Goal: Transaction & Acquisition: Purchase product/service

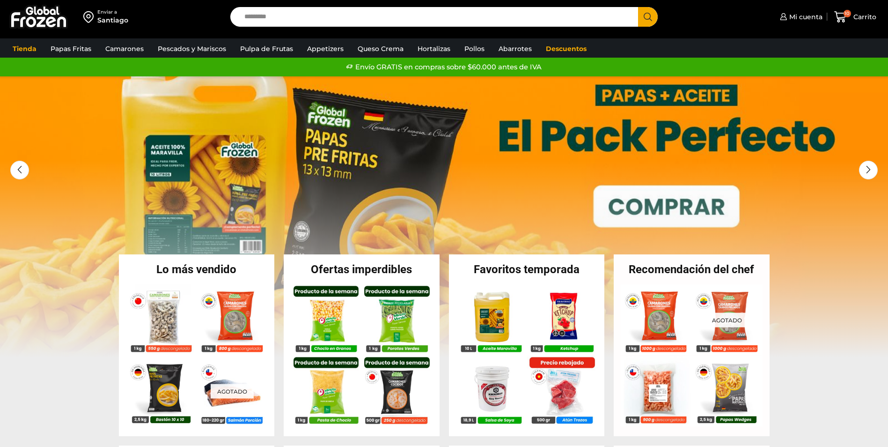
click at [330, 16] on input "Search input" at bounding box center [437, 17] width 394 height 20
type input "****"
click at [638, 7] on button "Search" at bounding box center [648, 17] width 20 height 20
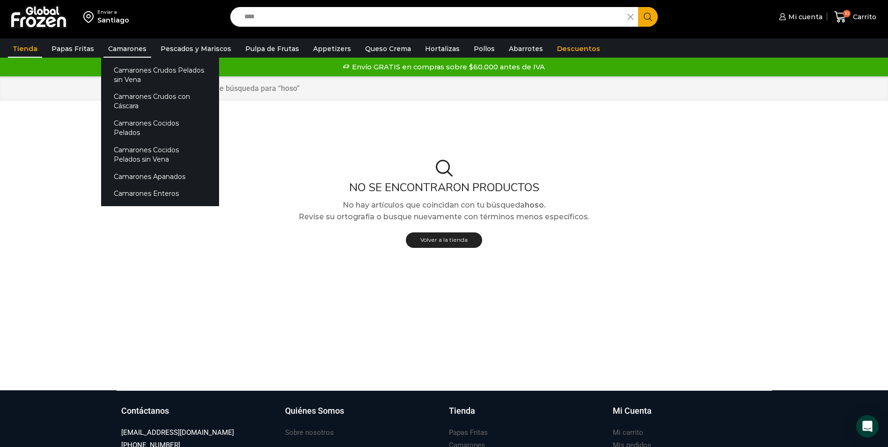
click at [114, 51] on link "Camarones" at bounding box center [127, 49] width 48 height 18
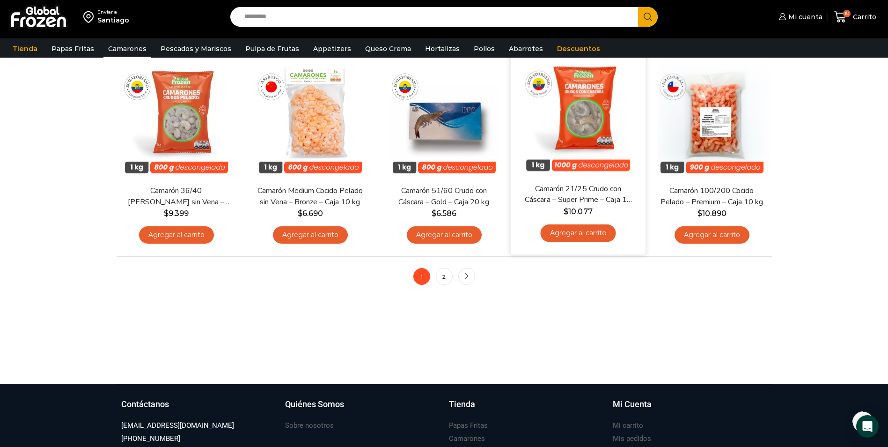
scroll to position [702, 0]
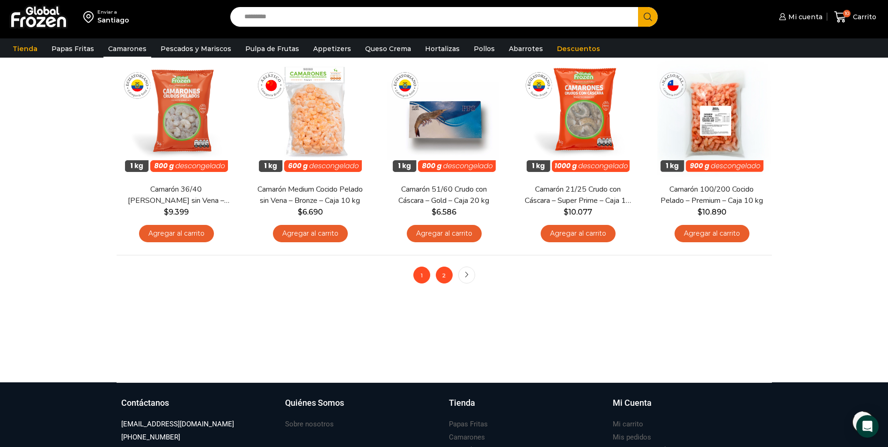
click at [440, 276] on link "2" at bounding box center [444, 274] width 17 height 17
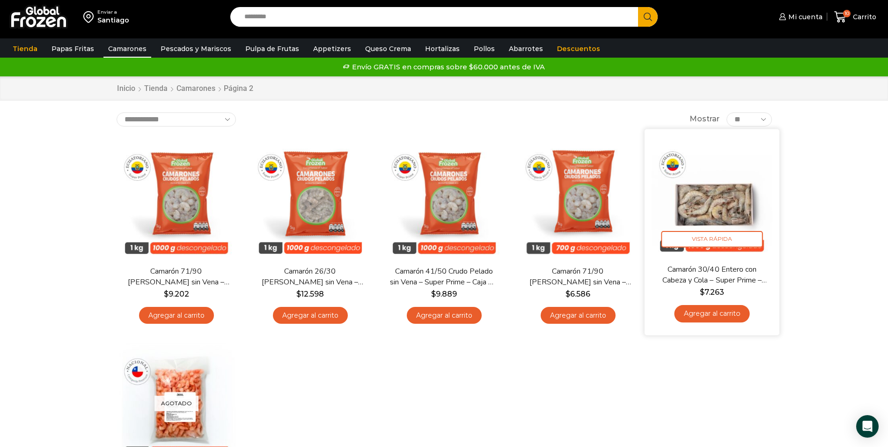
click at [730, 215] on img at bounding box center [712, 196] width 121 height 121
click at [713, 315] on link "Agregar al carrito" at bounding box center [711, 313] width 75 height 17
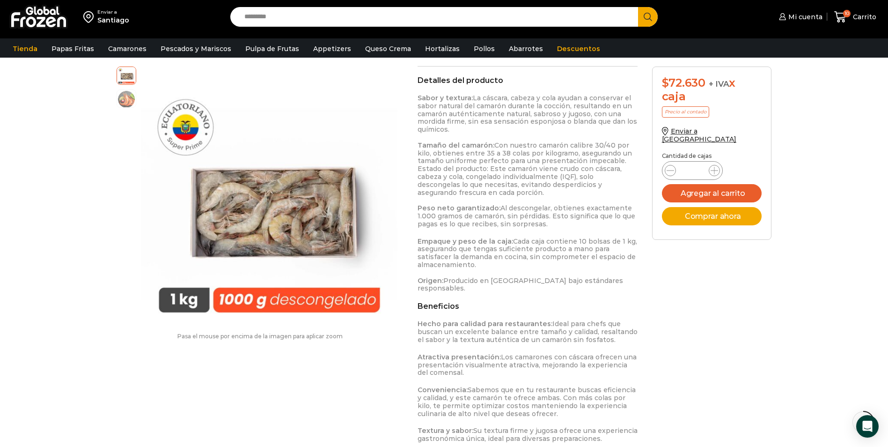
scroll to position [469, 0]
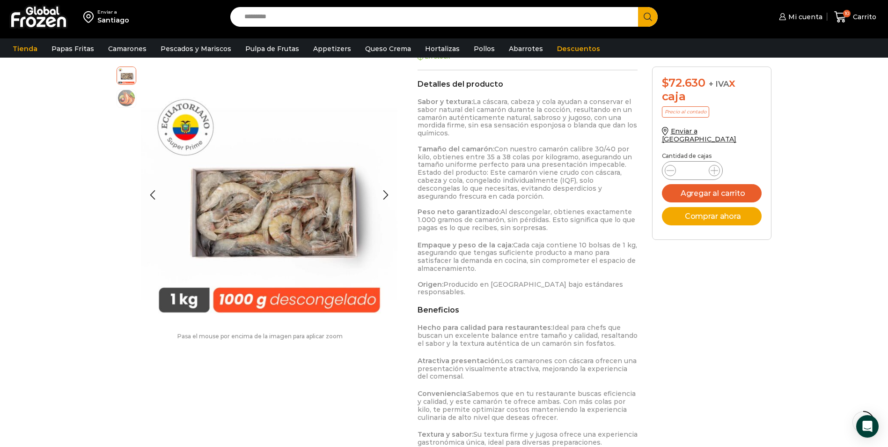
click at [122, 100] on img at bounding box center [126, 97] width 19 height 19
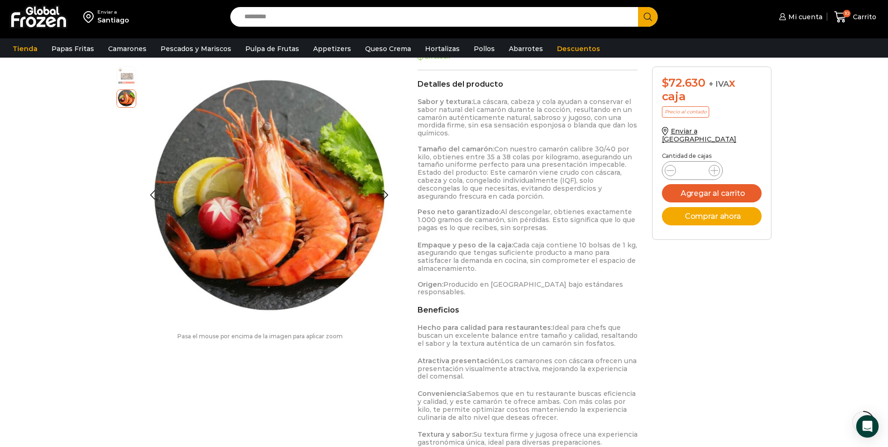
click at [127, 78] on img at bounding box center [126, 75] width 19 height 19
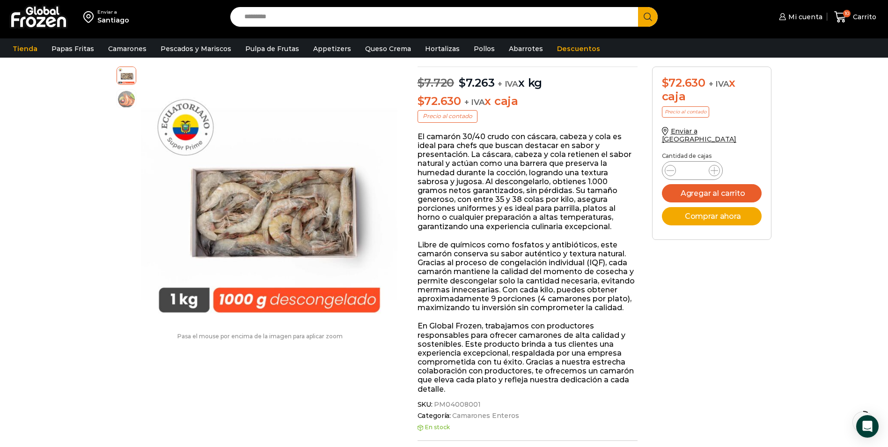
scroll to position [94, 0]
